Goal: Task Accomplishment & Management: Use online tool/utility

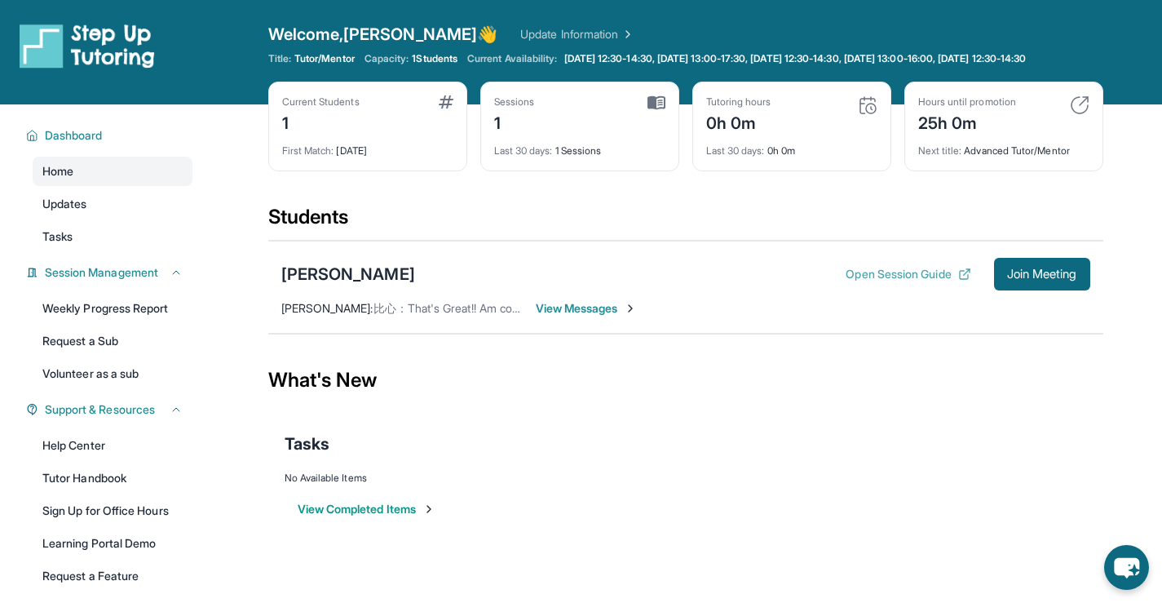
click at [922, 282] on button "Open Session Guide" at bounding box center [908, 274] width 125 height 16
click at [862, 282] on button "Open Session Guide" at bounding box center [908, 274] width 125 height 16
click at [92, 281] on span "Session Management" at bounding box center [101, 272] width 113 height 16
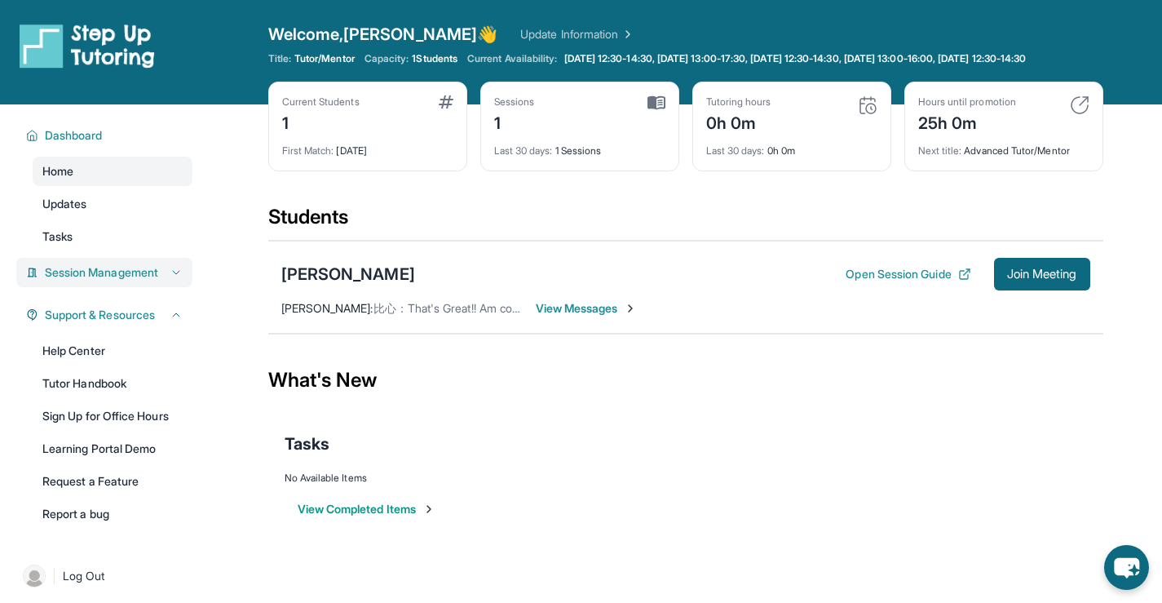
click at [92, 281] on span "Session Management" at bounding box center [101, 272] width 113 height 16
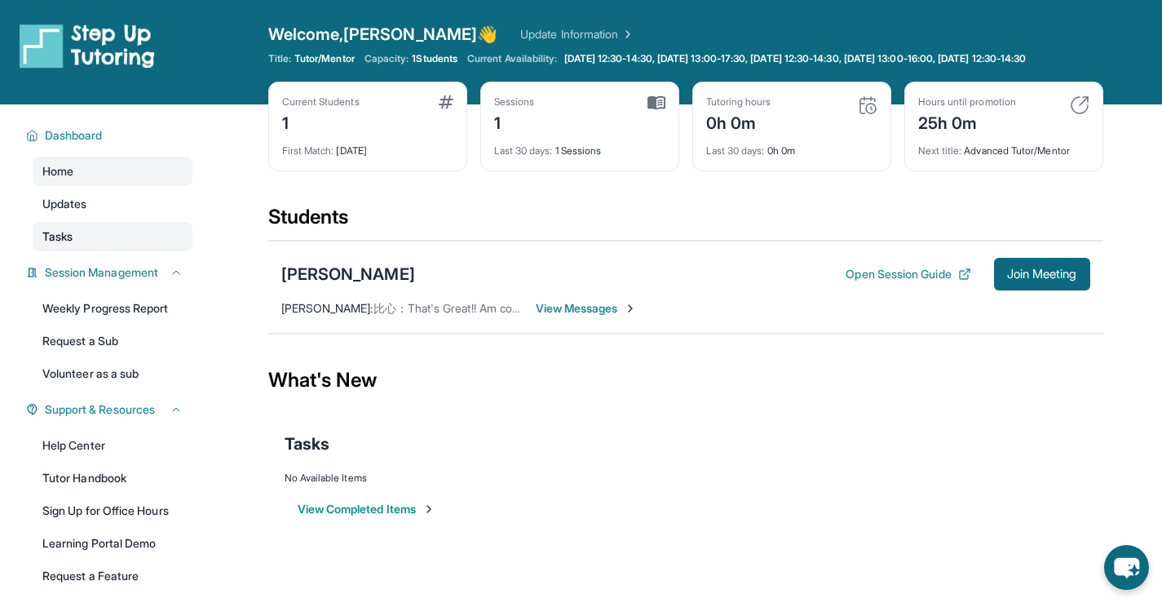
click at [72, 245] on span "Tasks" at bounding box center [57, 236] width 30 height 16
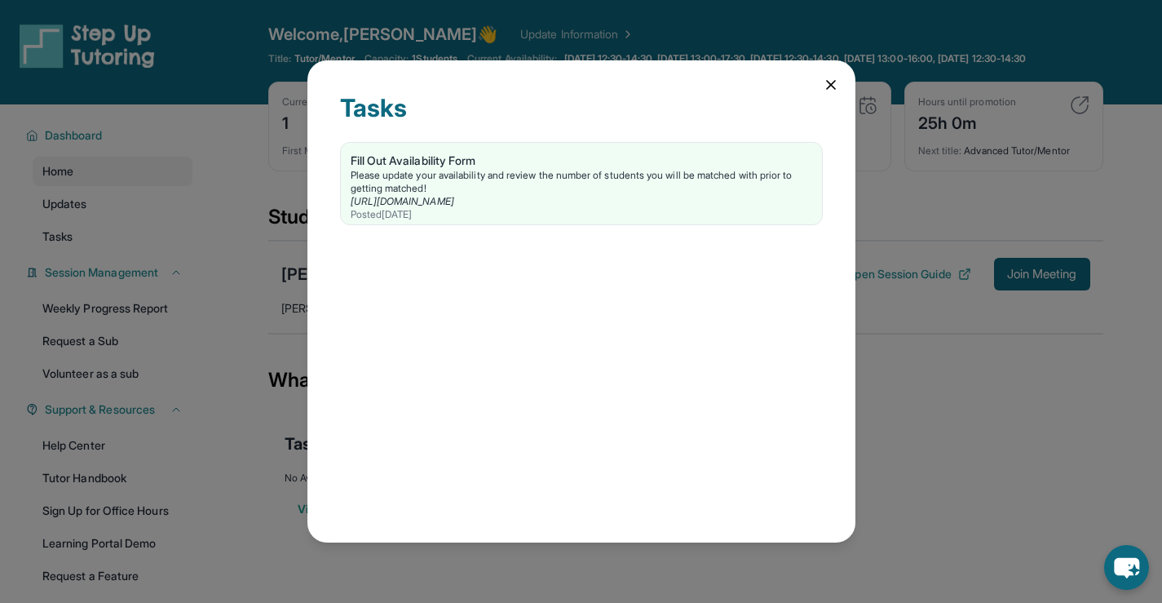
click at [585, 84] on icon at bounding box center [831, 85] width 16 height 16
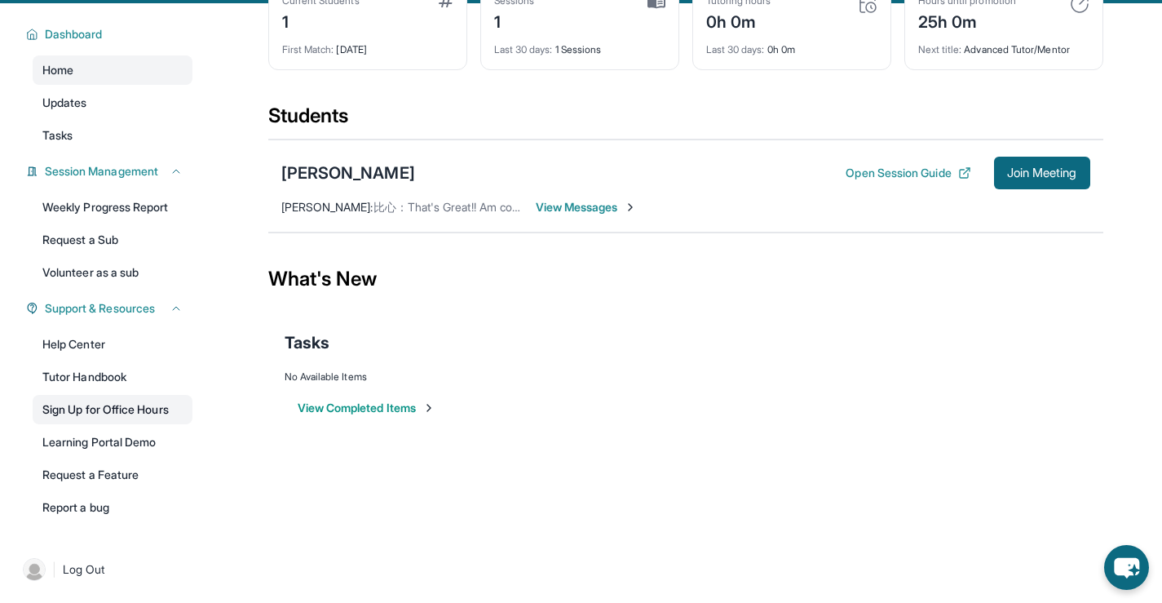
scroll to position [117, 0]
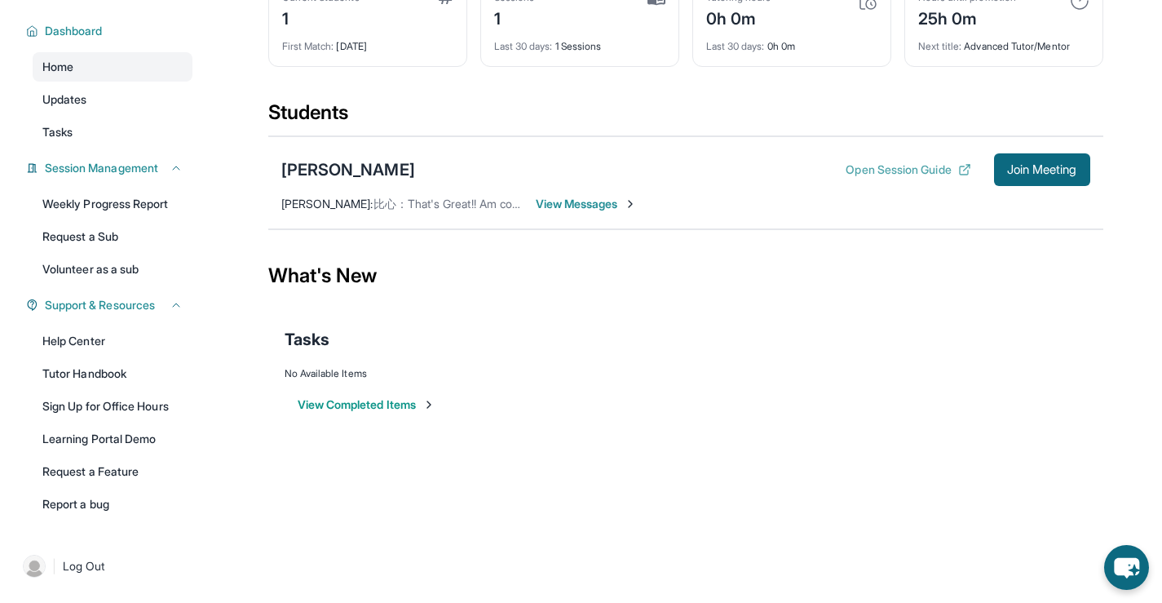
click at [585, 166] on button "Open Session Guide" at bounding box center [908, 170] width 125 height 16
click at [585, 167] on span "Join Meeting" at bounding box center [1042, 170] width 70 height 10
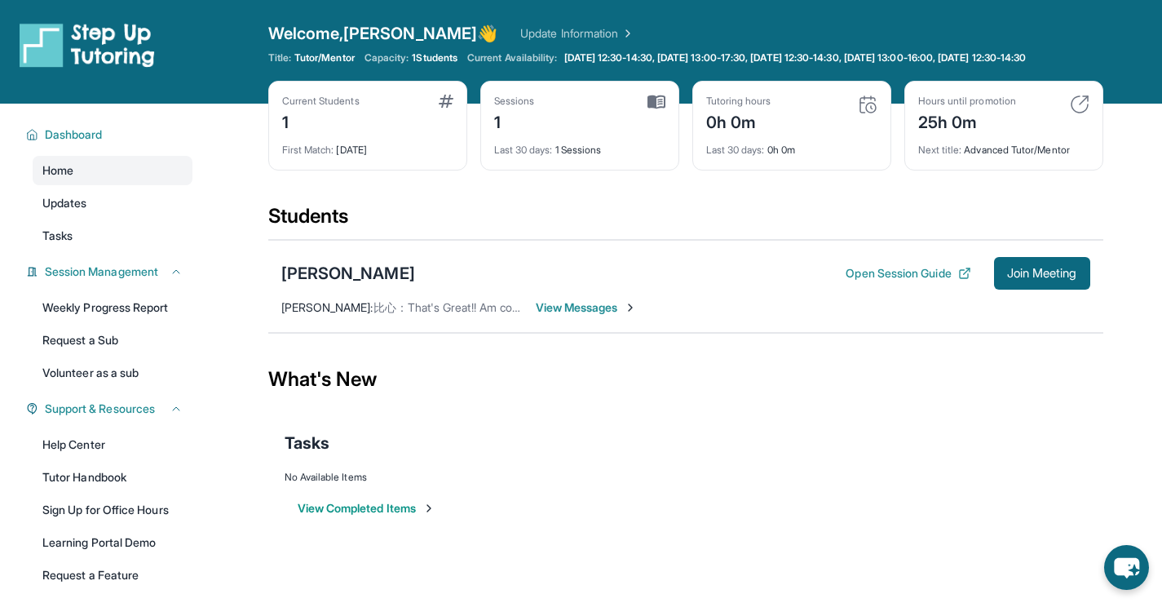
scroll to position [0, 0]
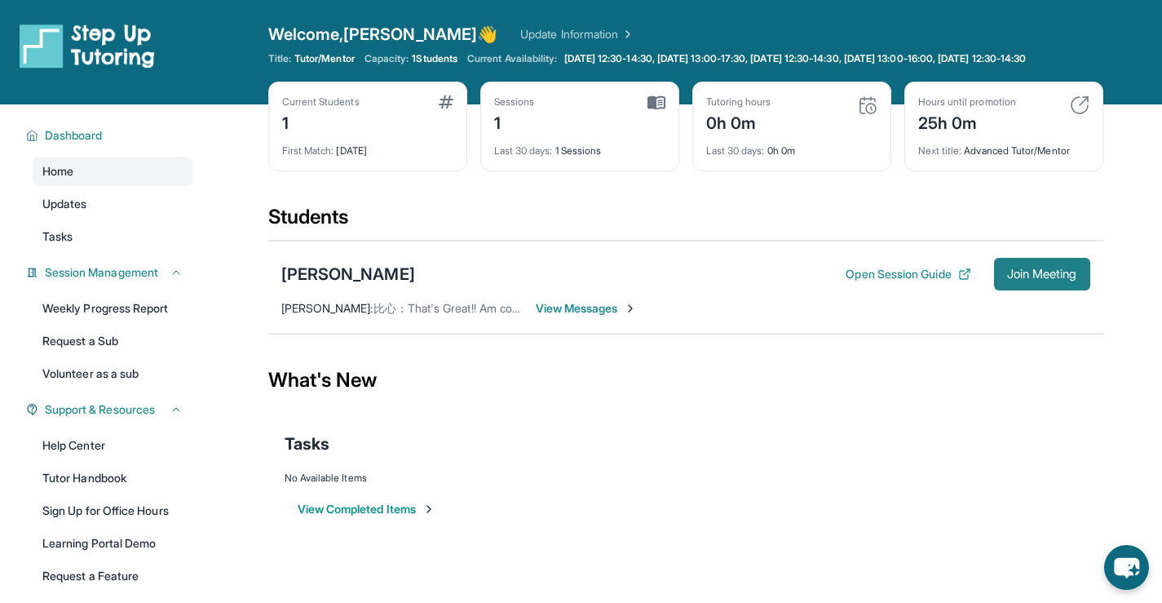
click at [585, 279] on span "Join Meeting" at bounding box center [1042, 274] width 70 height 10
click at [877, 282] on button "Open Session Guide" at bounding box center [908, 274] width 125 height 16
click at [1029, 279] on span "Join Meeting" at bounding box center [1042, 274] width 70 height 10
click at [1064, 279] on span "Join Meeting" at bounding box center [1042, 274] width 70 height 10
